Goal: Find specific fact: Find specific fact

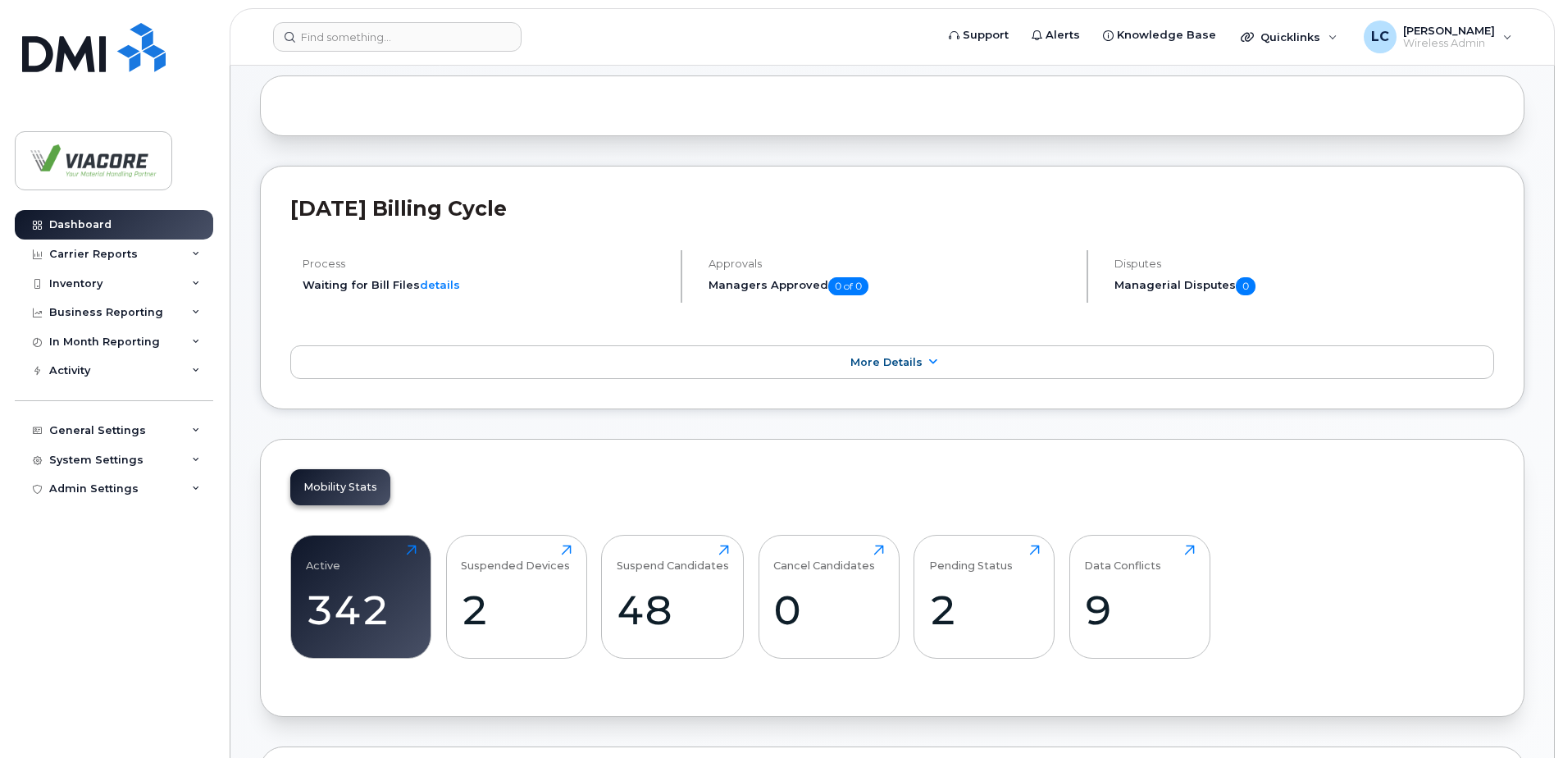
scroll to position [164, 0]
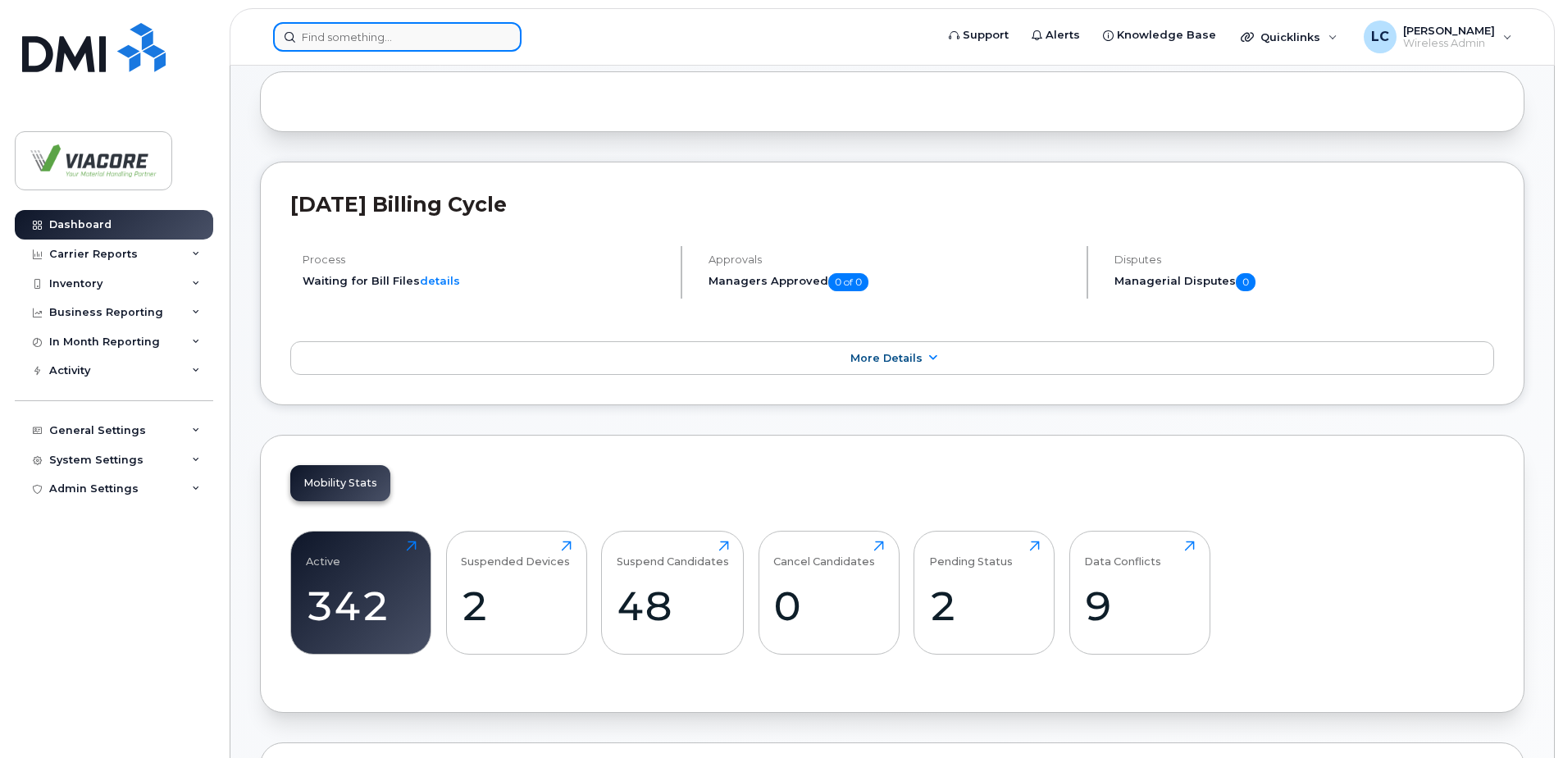
click at [428, 42] on input at bounding box center [397, 37] width 249 height 30
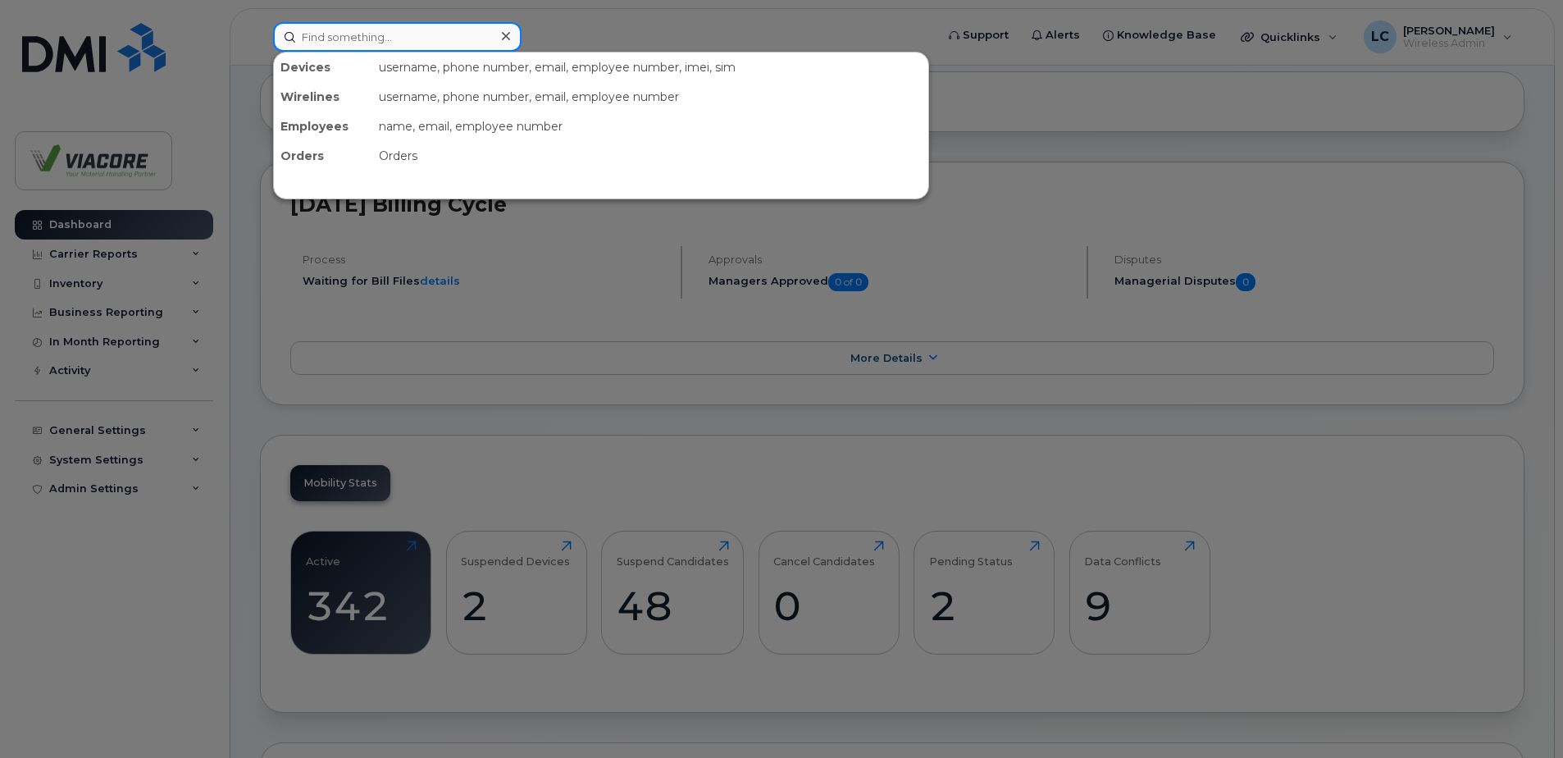
paste input "[PHONE_NUMBER]"
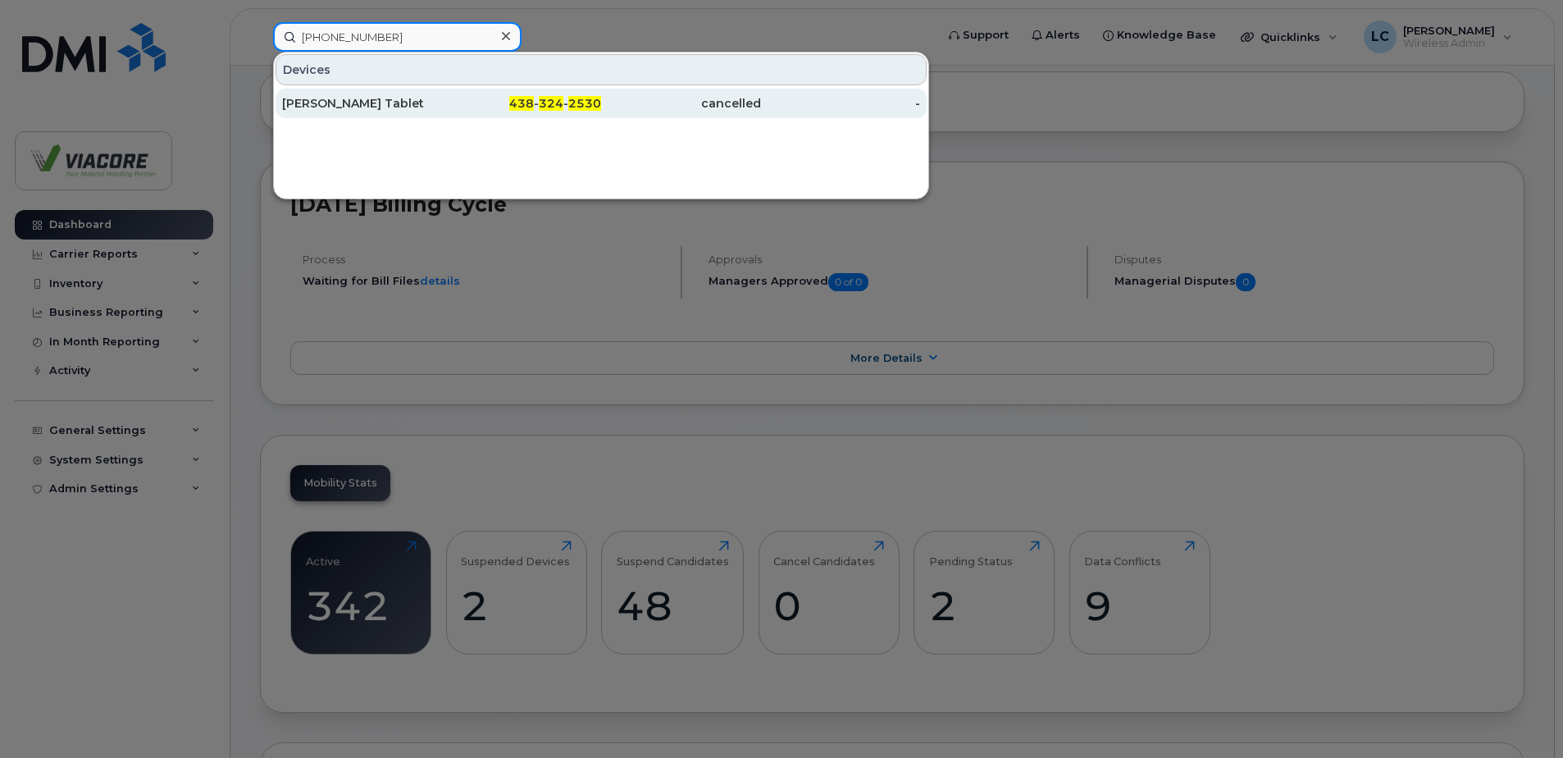
type input "[PHONE_NUMBER]"
drag, startPoint x: 348, startPoint y: 99, endPoint x: 377, endPoint y: 108, distance: 30.1
click at [348, 99] on div "[PERSON_NAME] Tablet" at bounding box center [362, 103] width 160 height 16
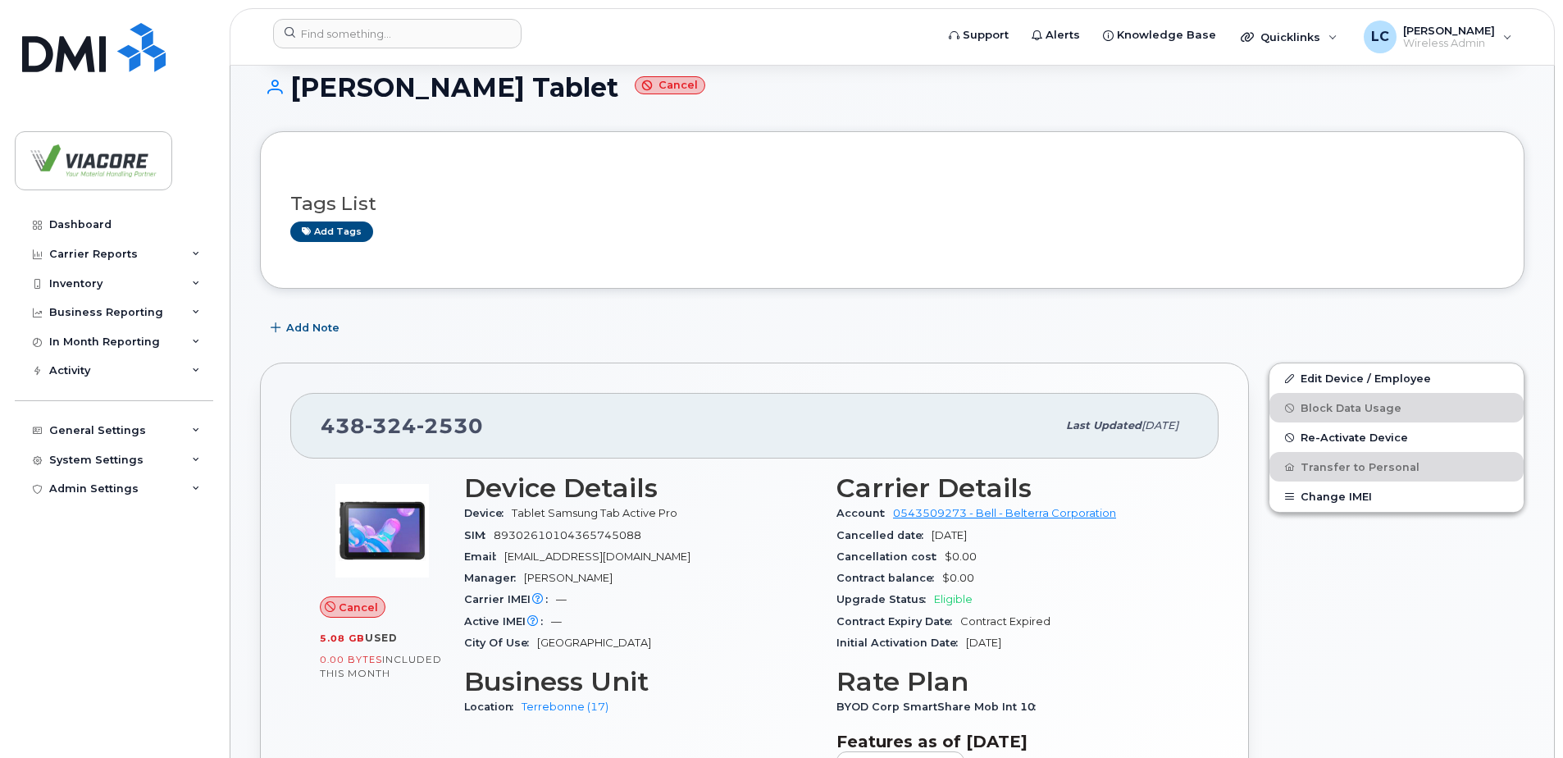
scroll to position [492, 0]
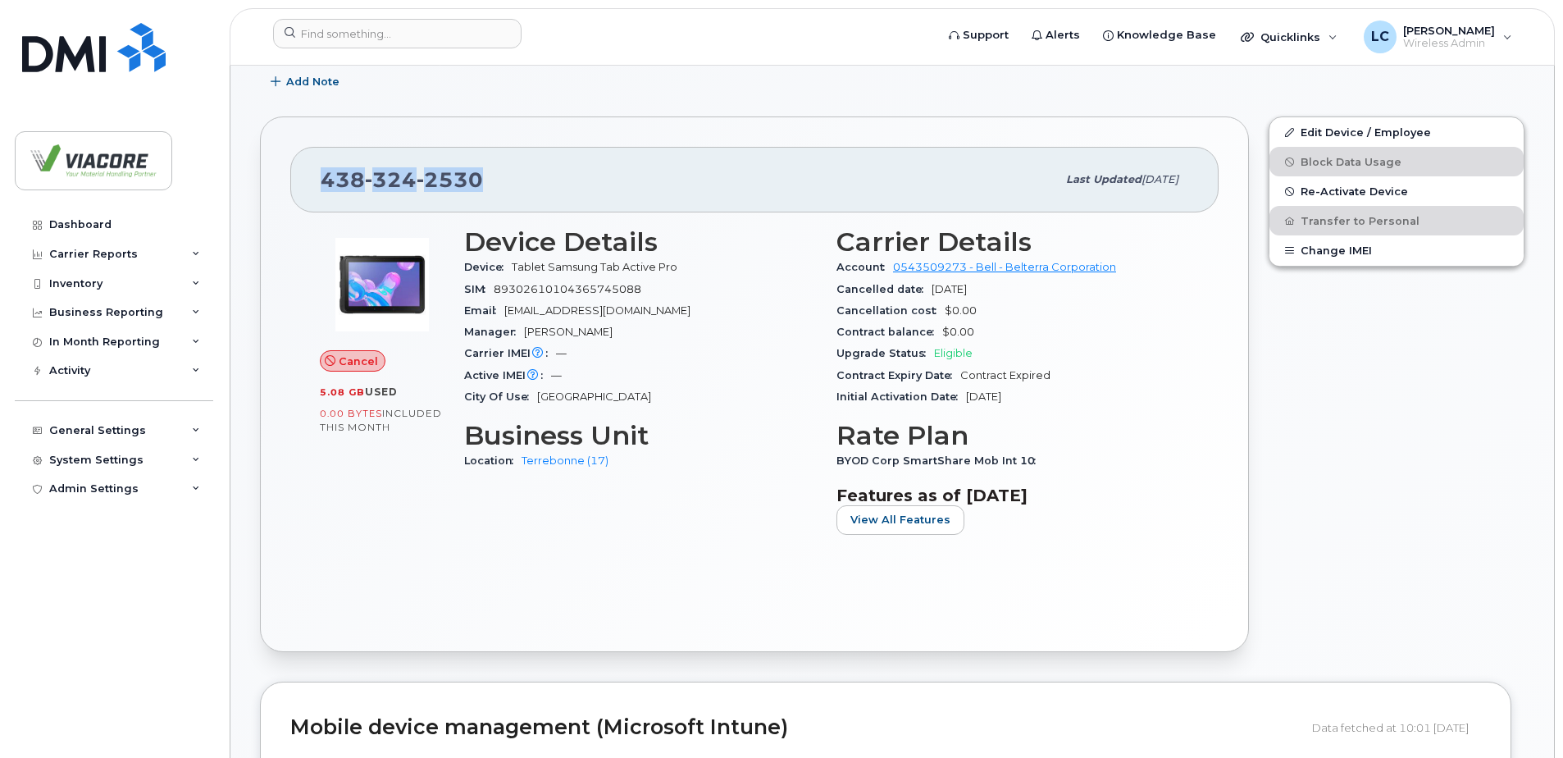
drag, startPoint x: 322, startPoint y: 177, endPoint x: 514, endPoint y: 185, distance: 192.9
click at [514, 185] on div "[PHONE_NUMBER]" at bounding box center [689, 179] width 736 height 34
copy span "[PHONE_NUMBER]"
